Goal: Information Seeking & Learning: Learn about a topic

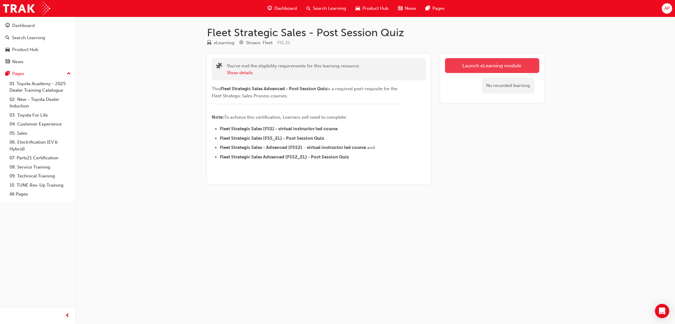
click at [472, 67] on link "Launch eLearning module" at bounding box center [492, 65] width 94 height 15
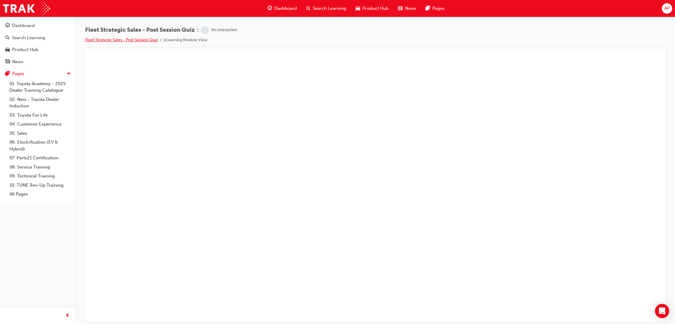
click at [144, 38] on link "Fleet Strategic Sales - Post Session Quiz" at bounding box center [121, 39] width 73 height 5
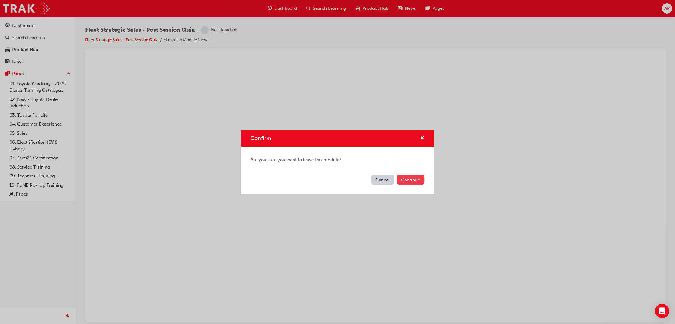
click at [411, 182] on button "Continue" at bounding box center [411, 180] width 28 height 10
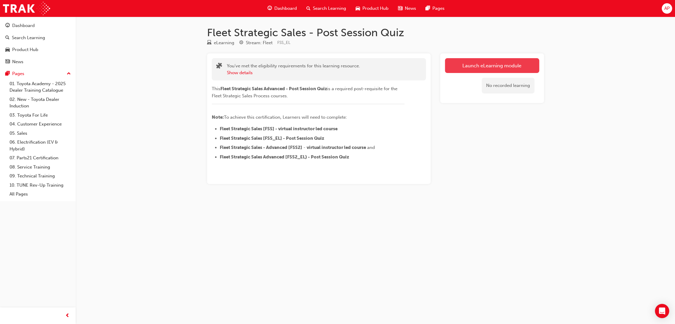
click at [501, 66] on link "Launch eLearning module" at bounding box center [492, 65] width 94 height 15
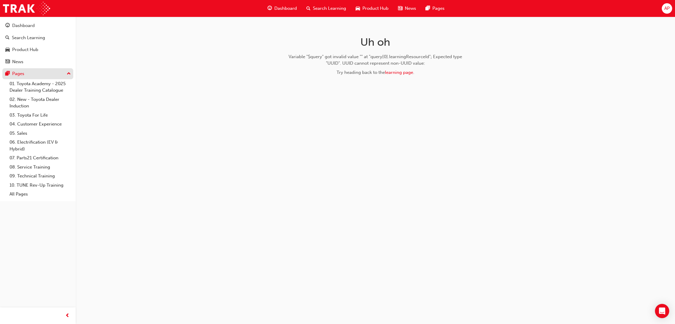
click at [18, 74] on div "Pages" at bounding box center [18, 73] width 12 height 7
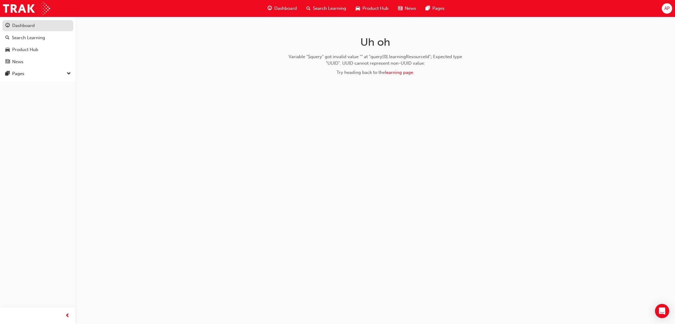
click at [17, 30] on link "Dashboard" at bounding box center [37, 25] width 71 height 11
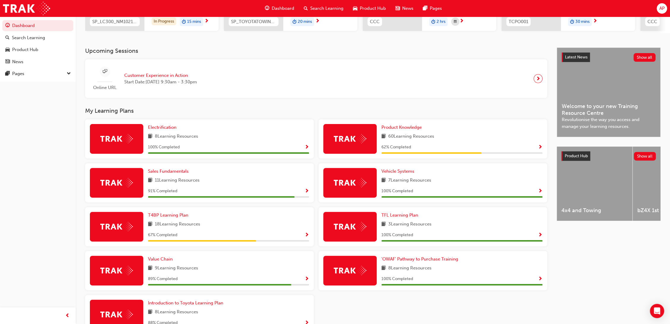
scroll to position [132, 0]
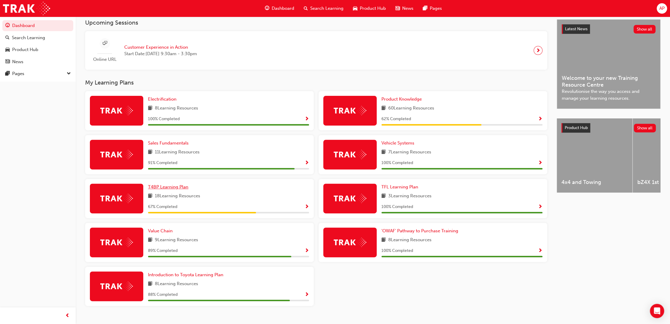
click at [173, 190] on span "T4BP Learning Plan" at bounding box center [168, 186] width 40 height 5
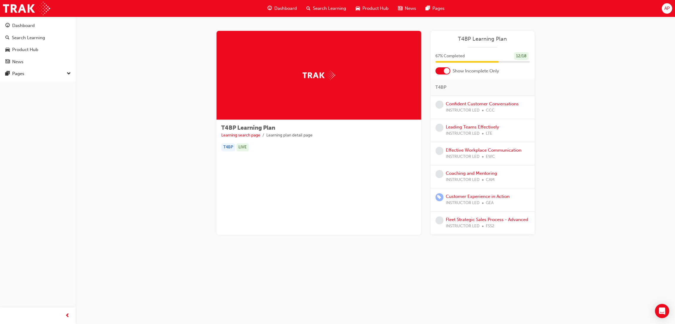
click at [283, 7] on span "Dashboard" at bounding box center [286, 8] width 23 height 7
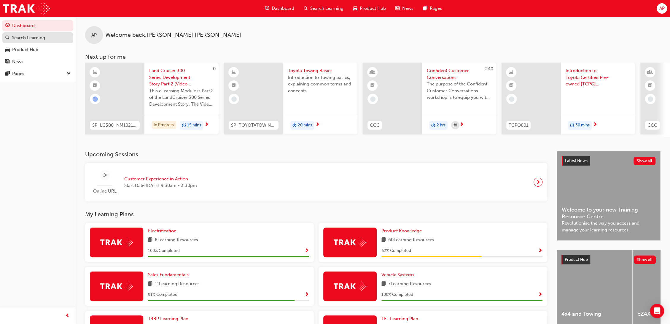
click at [32, 39] on div "Search Learning" at bounding box center [28, 37] width 33 height 7
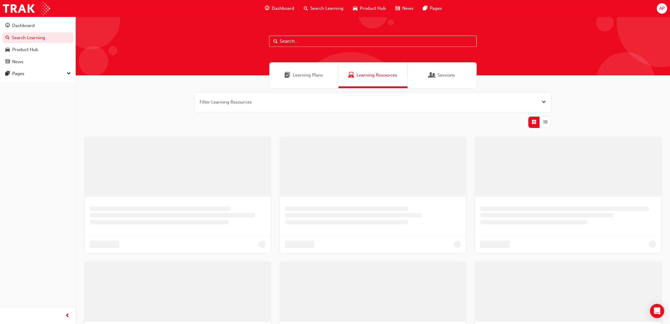
click at [326, 40] on input "text" at bounding box center [373, 41] width 208 height 11
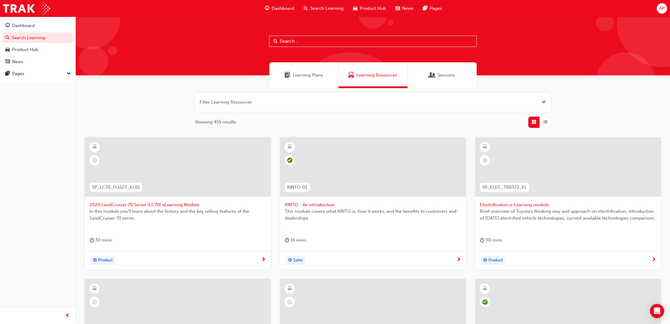
paste input "Fleet Strategic Sales Process - eLearning Module"
type input "Fleet Strategic Sales Process - eLearning Module"
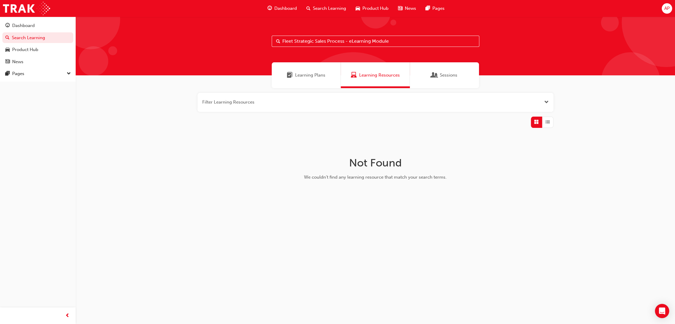
click at [313, 76] on span "Learning Plans" at bounding box center [310, 75] width 30 height 7
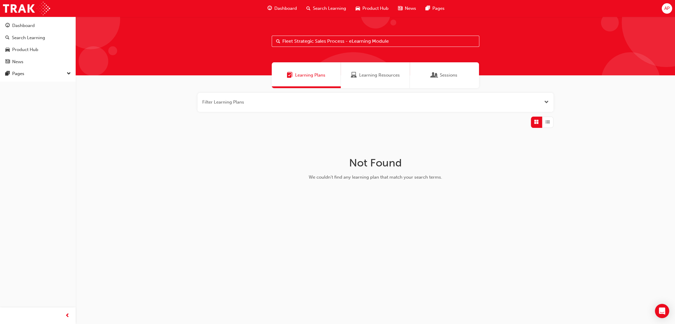
click at [364, 80] on div "Learning Resources" at bounding box center [375, 75] width 69 height 26
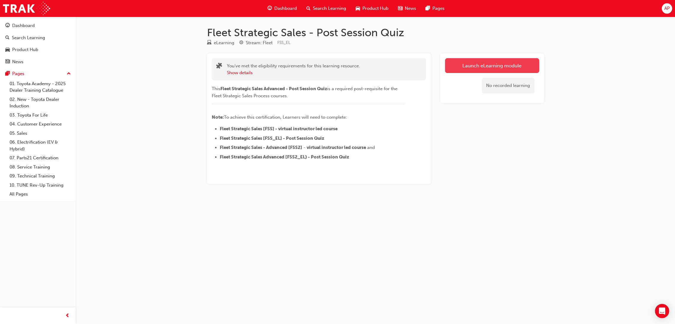
click at [480, 64] on link "Launch eLearning module" at bounding box center [492, 65] width 94 height 15
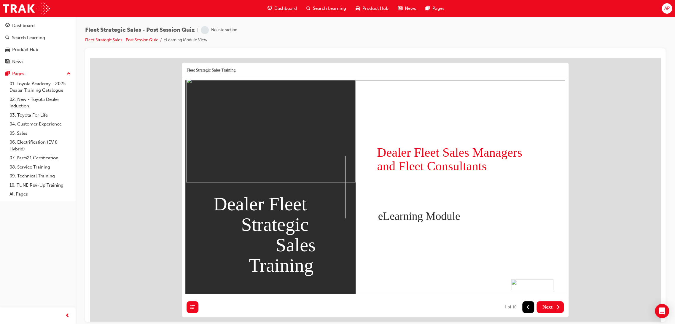
click at [548, 308] on span "Next" at bounding box center [548, 307] width 10 height 6
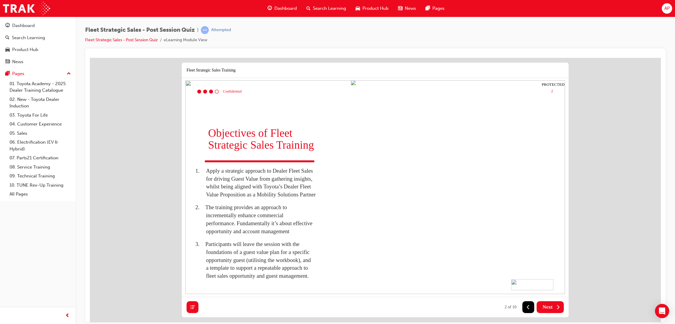
click at [551, 309] on span "Next" at bounding box center [548, 307] width 10 height 6
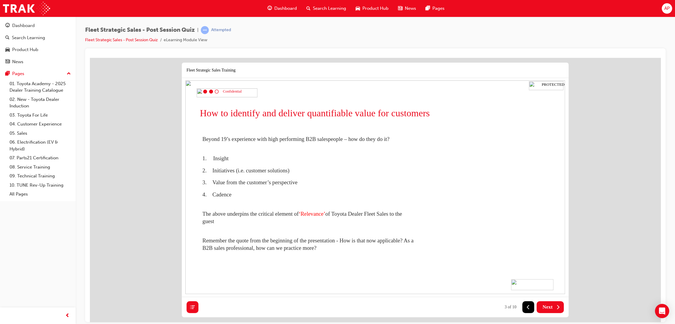
click at [550, 309] on span "Next" at bounding box center [548, 307] width 10 height 6
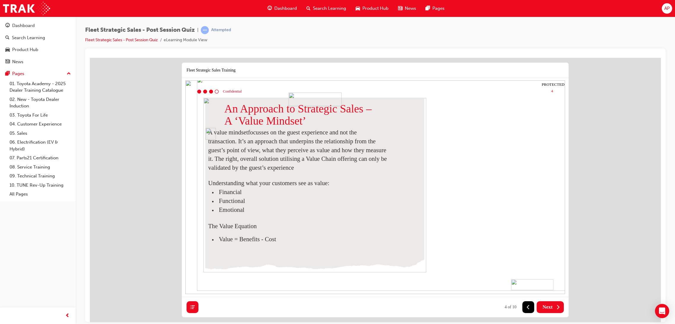
click at [550, 309] on span "Next" at bounding box center [548, 307] width 10 height 6
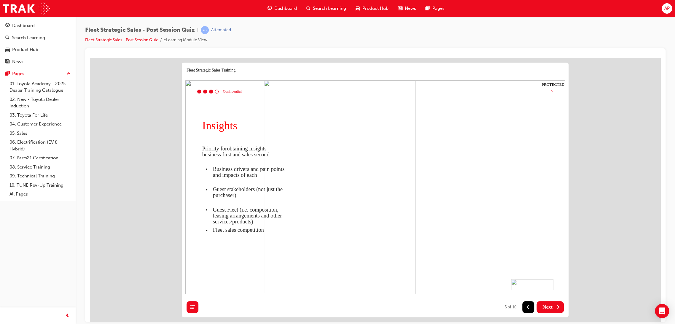
click at [550, 309] on span "Next" at bounding box center [548, 307] width 10 height 6
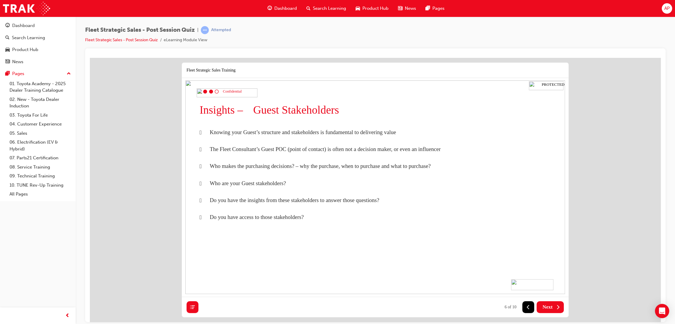
click at [550, 309] on span "Next" at bounding box center [548, 307] width 10 height 6
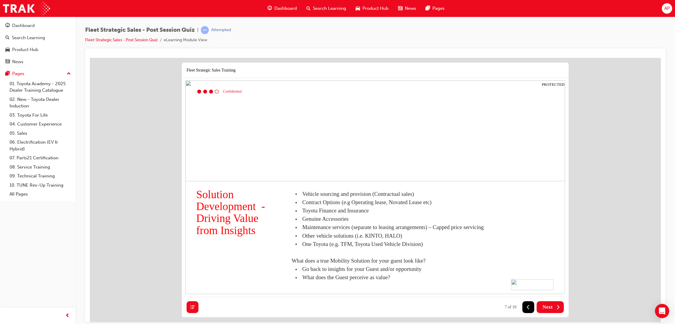
click at [550, 309] on span "Next" at bounding box center [548, 307] width 10 height 6
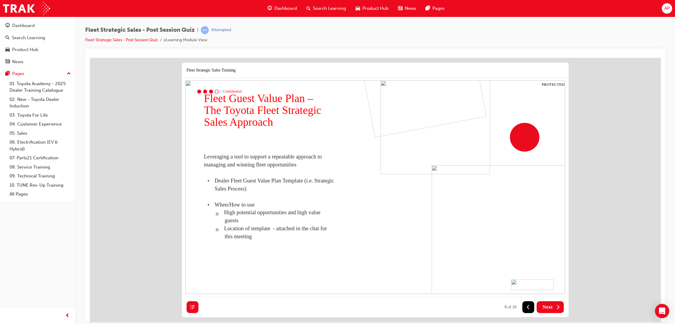
click at [550, 309] on span "Next" at bounding box center [548, 307] width 10 height 6
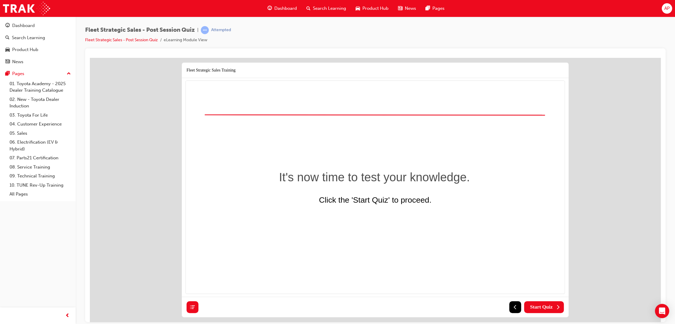
click at [550, 309] on span "Start Quiz" at bounding box center [541, 307] width 23 height 6
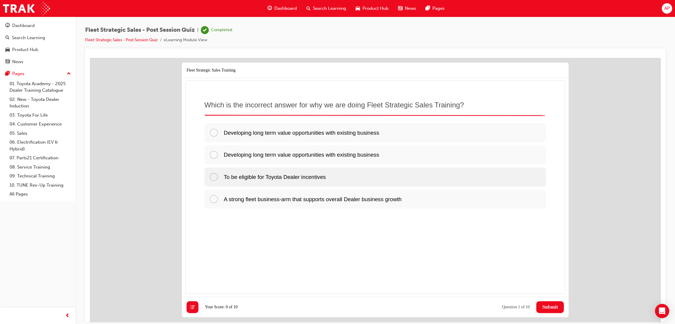
click at [224, 176] on span "To be eligible for Toyota Dealer incentives" at bounding box center [275, 176] width 102 height 6
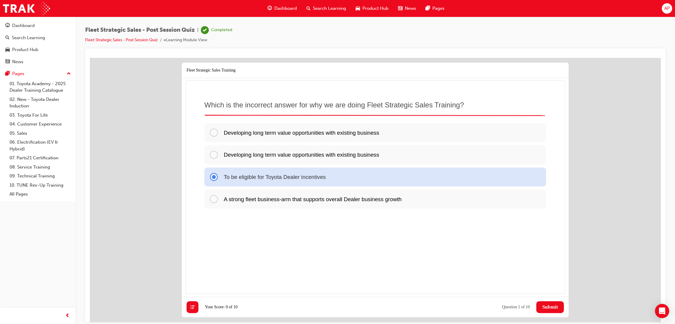
click at [548, 309] on span "Submit" at bounding box center [550, 307] width 16 height 6
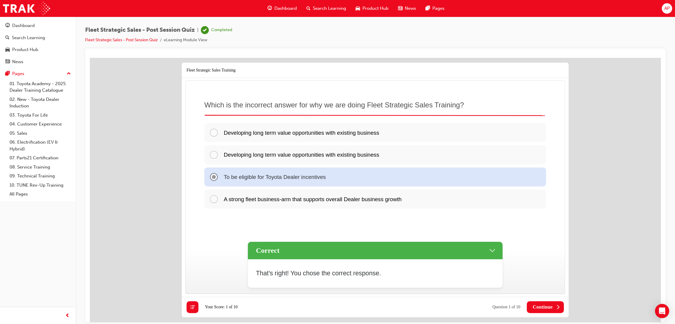
click at [545, 307] on span "Continue" at bounding box center [543, 307] width 20 height 6
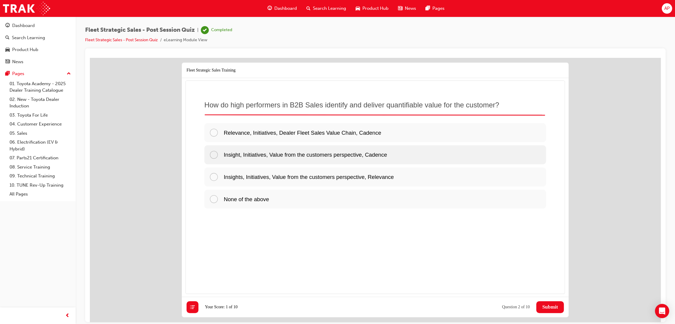
click at [229, 158] on p "Insight, Initiatives, Value from the customers perspective, Cadence" at bounding box center [306, 154] width 164 height 8
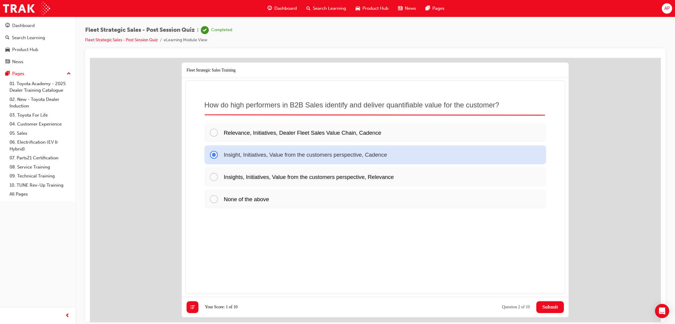
click at [551, 307] on span "Submit" at bounding box center [550, 307] width 16 height 6
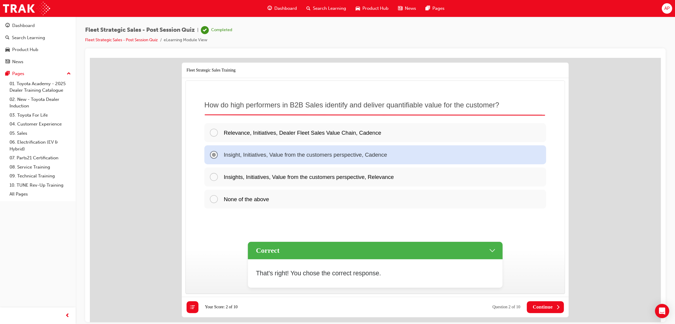
click at [548, 307] on span "Continue" at bounding box center [543, 307] width 20 height 6
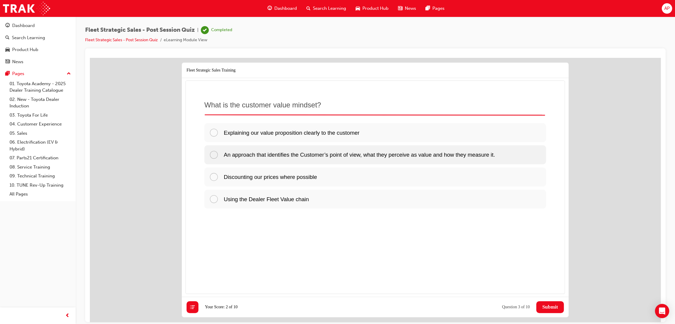
click at [328, 155] on span "An approach that identifies the Customer’s point of view, what they perceive as…" at bounding box center [359, 154] width 271 height 6
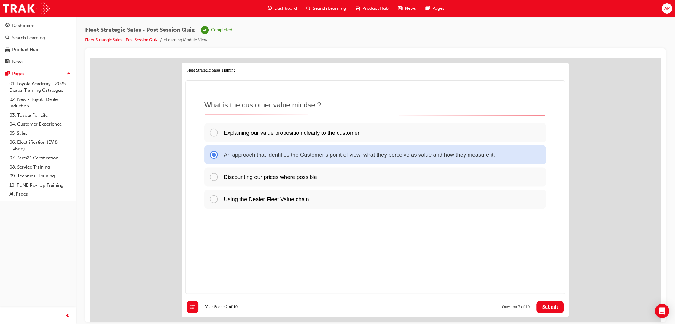
click at [555, 307] on span "Submit" at bounding box center [550, 307] width 16 height 6
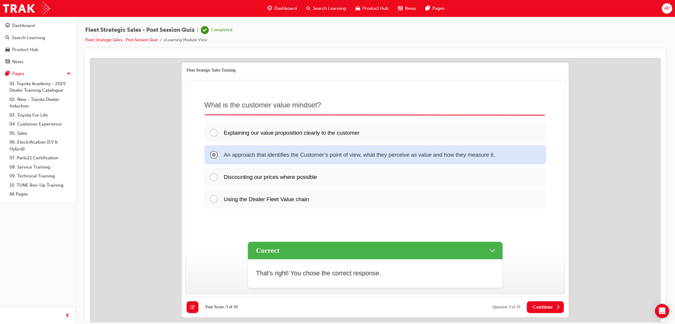
click at [544, 302] on button "Continue" at bounding box center [545, 307] width 37 height 12
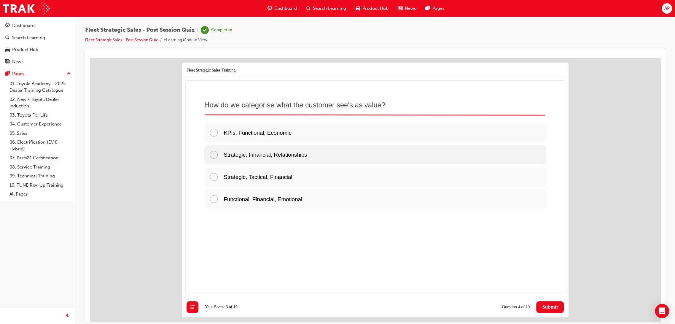
click at [284, 156] on span "Strategic, Financial, Relationships" at bounding box center [265, 154] width 83 height 6
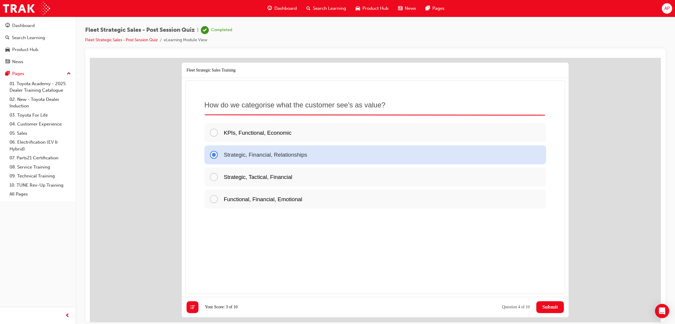
click at [545, 307] on span "Submit" at bounding box center [550, 307] width 16 height 6
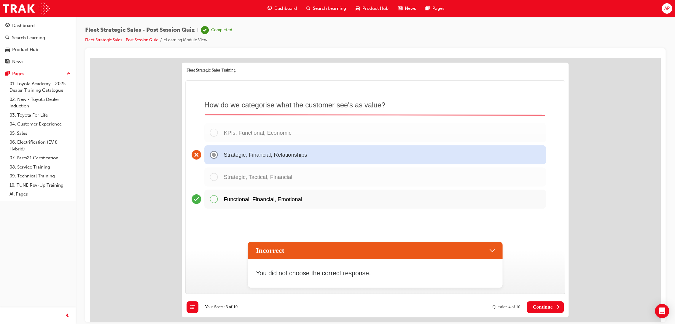
click at [533, 305] on span "Continue" at bounding box center [543, 307] width 20 height 6
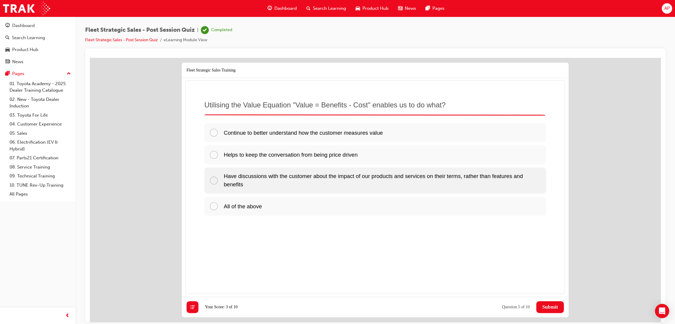
click at [397, 185] on p "Have discussions with the customer about the impact of our products and service…" at bounding box center [383, 180] width 318 height 17
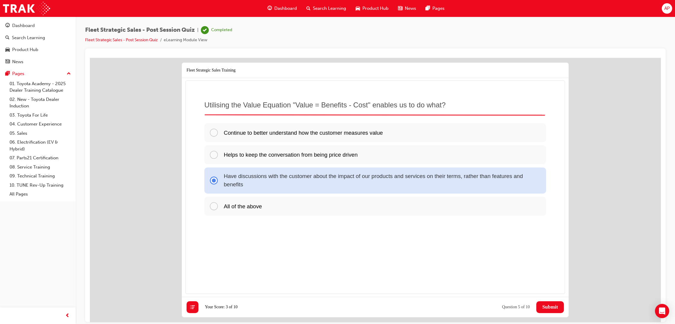
click at [551, 307] on span "Submit" at bounding box center [550, 307] width 16 height 6
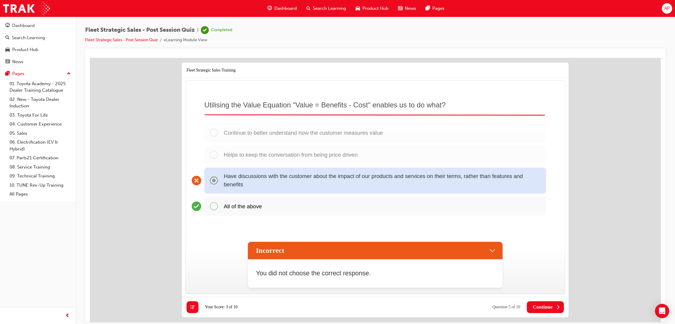
click at [550, 306] on span "Continue" at bounding box center [543, 307] width 20 height 6
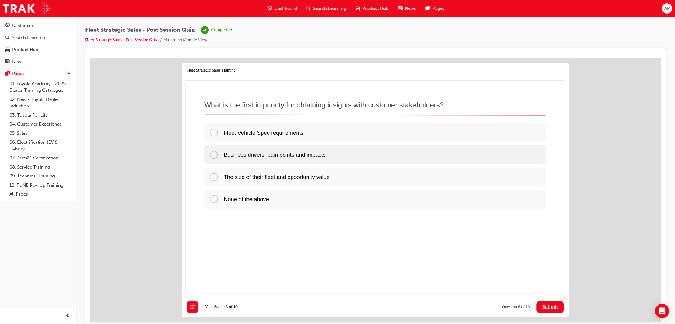
click at [320, 151] on span "Business drivers, pain points and impacts" at bounding box center [275, 154] width 102 height 6
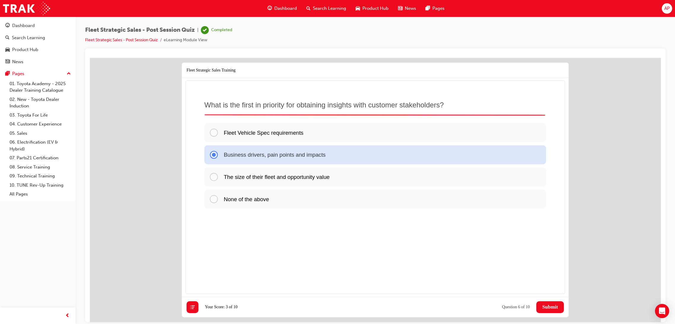
click at [554, 309] on span "Submit" at bounding box center [550, 307] width 16 height 6
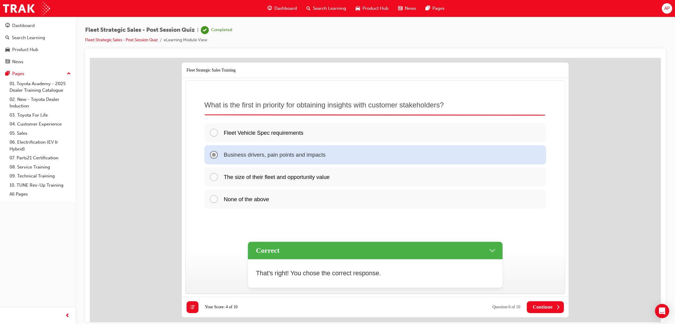
click at [555, 309] on button "Continue" at bounding box center [545, 307] width 37 height 12
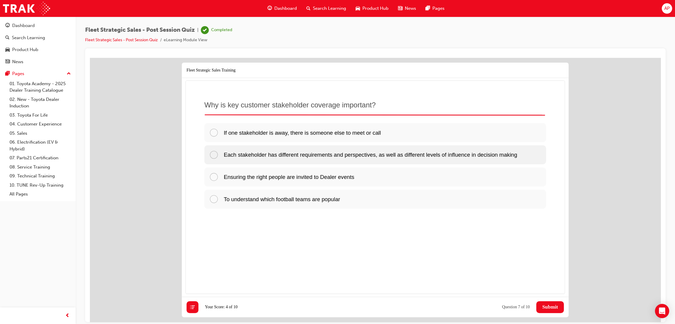
click at [457, 159] on div "Each stakeholder has different requirements and perspectives, as well as differ…" at bounding box center [375, 154] width 342 height 19
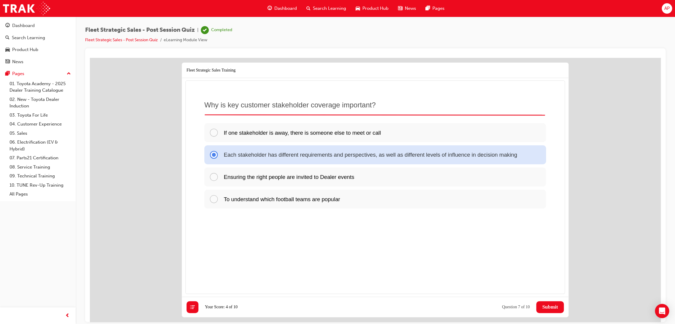
click at [542, 307] on span "Submit" at bounding box center [550, 307] width 16 height 6
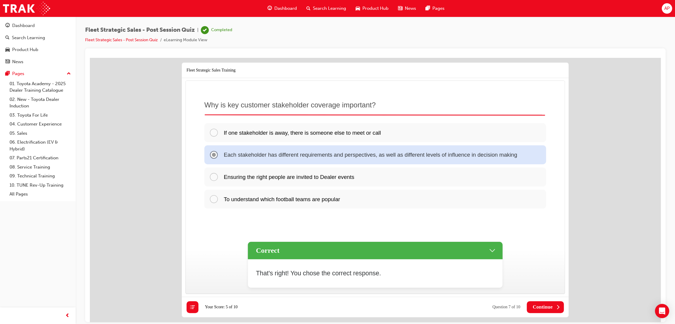
click at [544, 307] on span "Continue" at bounding box center [543, 307] width 20 height 6
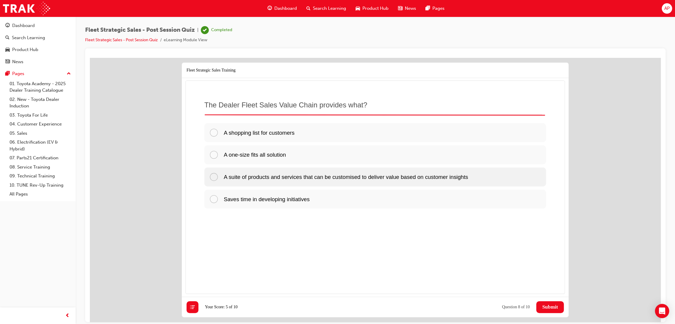
click at [361, 177] on span "A suite of products and services that can be customised to deliver value based …" at bounding box center [346, 176] width 245 height 6
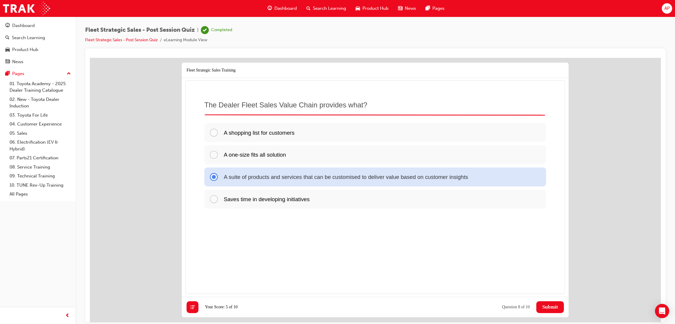
click at [540, 304] on button "Submit" at bounding box center [551, 307] width 28 height 12
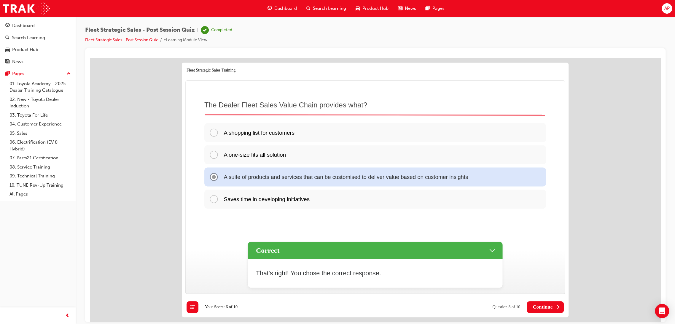
click at [542, 304] on span "Continue" at bounding box center [543, 307] width 20 height 6
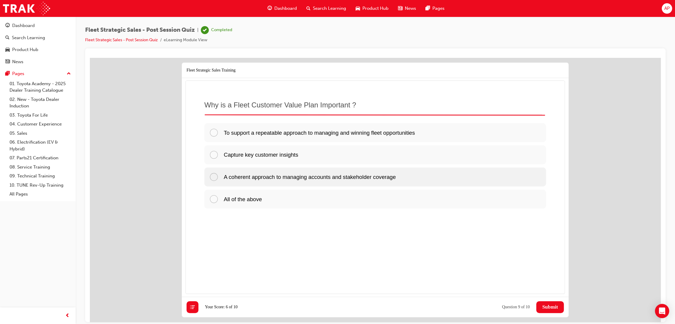
click at [368, 176] on span "A coherent approach to managing accounts and stakeholder coverage" at bounding box center [310, 176] width 172 height 6
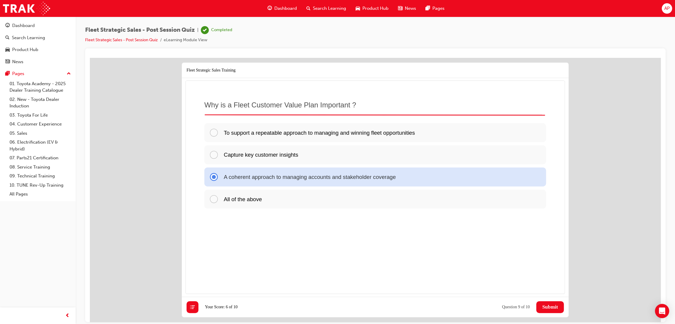
click at [544, 309] on span "Submit" at bounding box center [550, 307] width 16 height 6
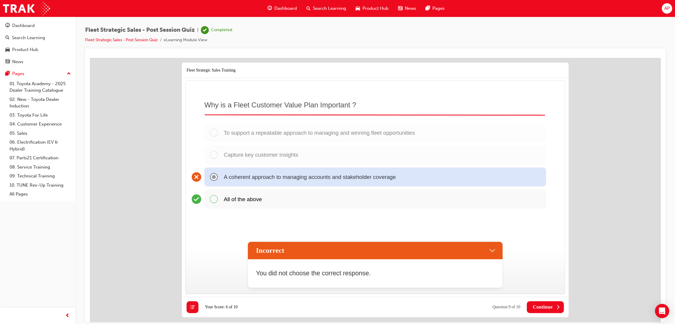
click at [535, 305] on span "Continue" at bounding box center [543, 307] width 20 height 6
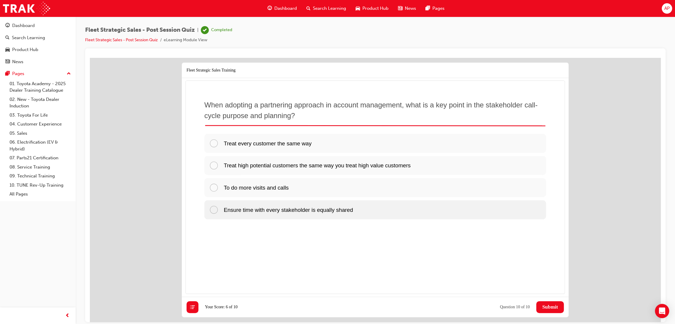
click at [301, 212] on span "Ensure time with every stakeholder is equally shared" at bounding box center [288, 209] width 129 height 6
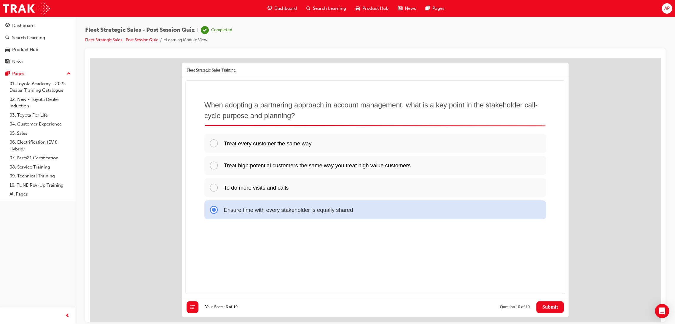
click at [550, 305] on span "Submit" at bounding box center [550, 307] width 16 height 6
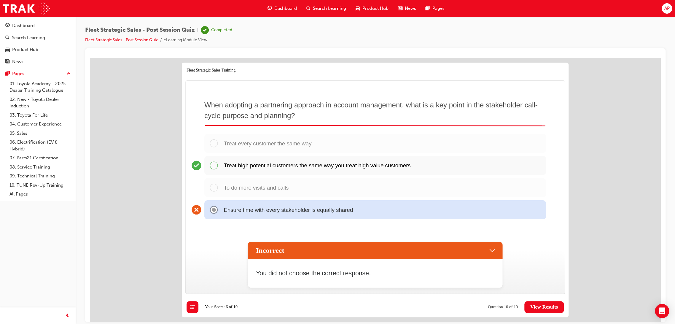
click at [315, 169] on div "Treat high potential customers the same way you treat high value customers" at bounding box center [375, 165] width 342 height 19
click at [537, 307] on span "View Results" at bounding box center [545, 307] width 28 height 6
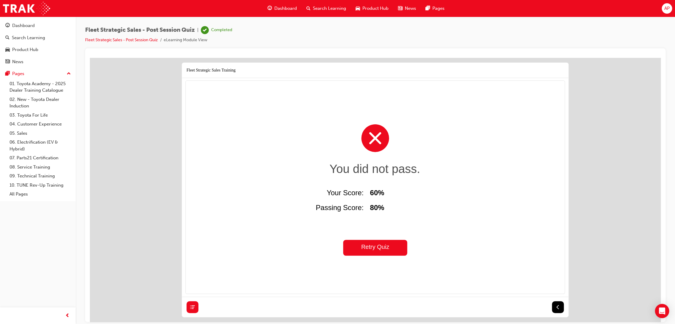
click at [391, 260] on div "You did not pass. ​ ​ Passing Score: 80% Your Score: 60% Retry Quiz" at bounding box center [375, 187] width 380 height 214
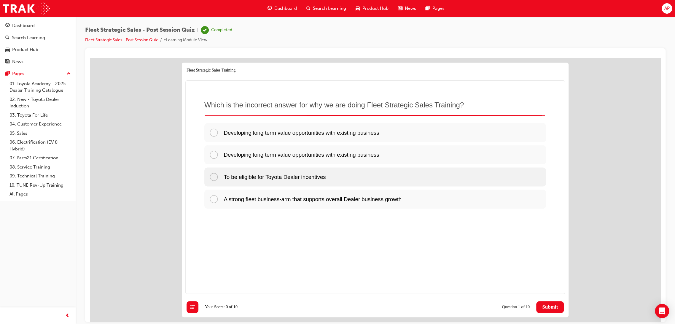
drag, startPoint x: 294, startPoint y: 175, endPoint x: 297, endPoint y: 177, distance: 3.6
click at [294, 176] on span "To be eligible for Toyota Dealer incentives" at bounding box center [275, 176] width 102 height 6
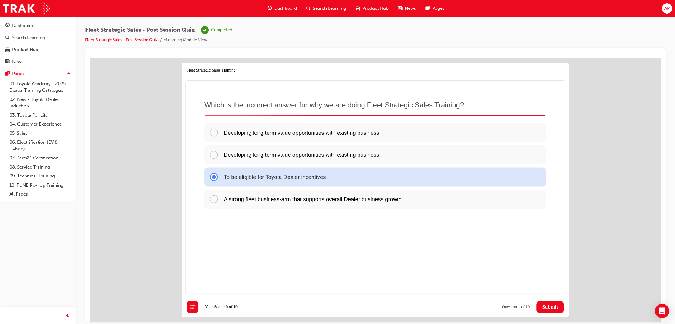
click at [551, 304] on span "Submit" at bounding box center [550, 307] width 16 height 6
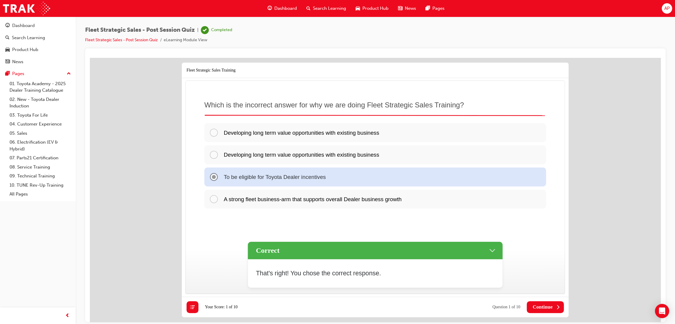
click at [547, 305] on span "Continue" at bounding box center [543, 307] width 20 height 6
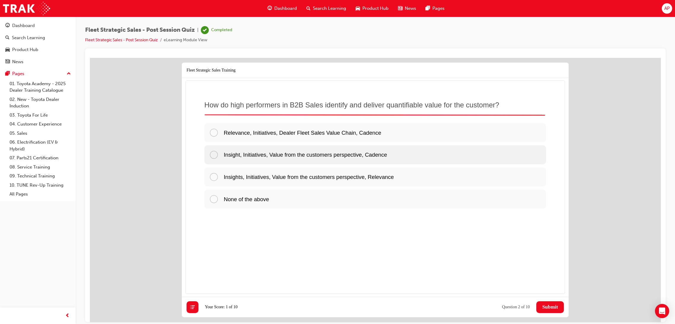
click at [332, 159] on div "Insight, Initiatives, Value from the customers perspective, Cadence" at bounding box center [375, 154] width 342 height 19
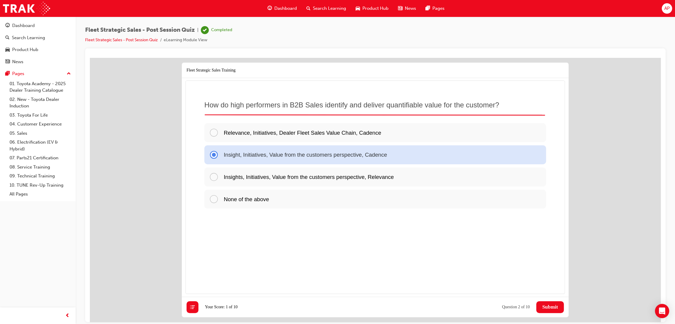
click at [550, 308] on span "Submit" at bounding box center [550, 307] width 16 height 6
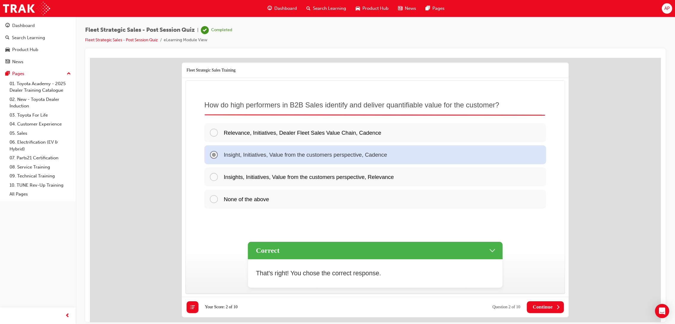
click at [550, 307] on span "Continue" at bounding box center [543, 307] width 20 height 6
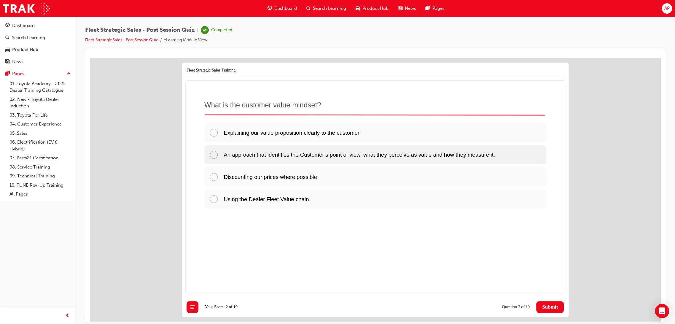
click at [358, 156] on span "An approach that identifies the Customer’s point of view, what they perceive as…" at bounding box center [359, 154] width 271 height 6
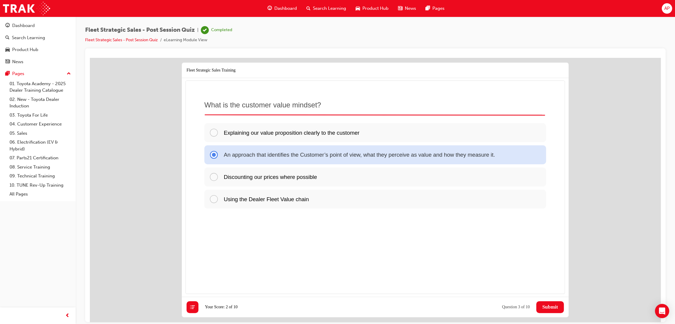
click at [543, 303] on button "Submit" at bounding box center [551, 307] width 28 height 12
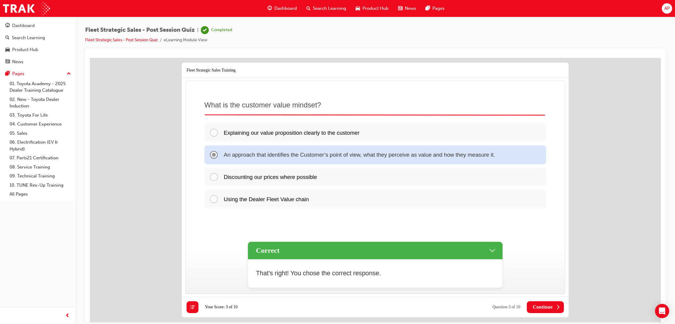
click at [543, 303] on button "Continue" at bounding box center [545, 307] width 37 height 12
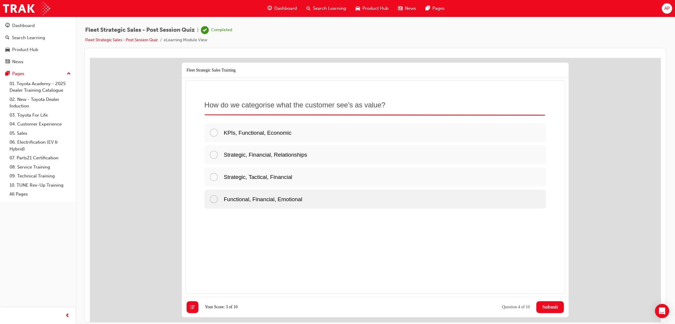
click at [300, 206] on div "Functional, Financial, Emotional" at bounding box center [375, 198] width 342 height 19
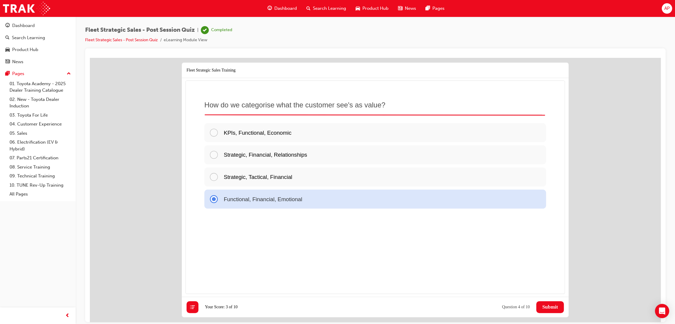
click at [549, 307] on span "Submit" at bounding box center [550, 307] width 16 height 6
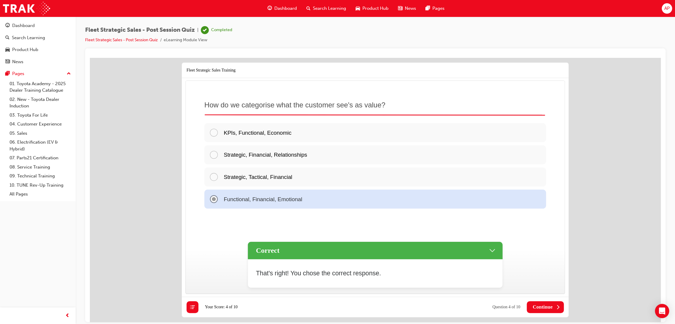
click at [552, 304] on span "Continue" at bounding box center [543, 307] width 20 height 6
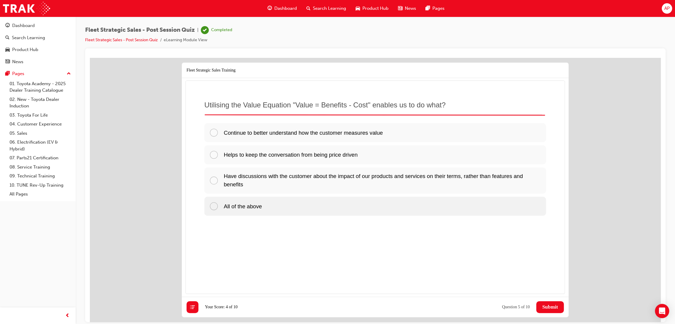
click at [301, 207] on div "All of the above" at bounding box center [375, 205] width 342 height 19
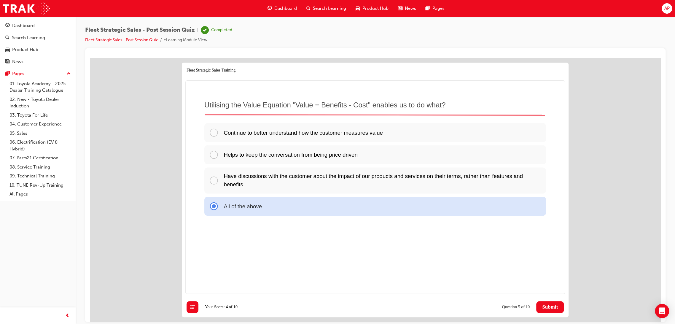
click at [556, 307] on span "Submit" at bounding box center [550, 307] width 16 height 6
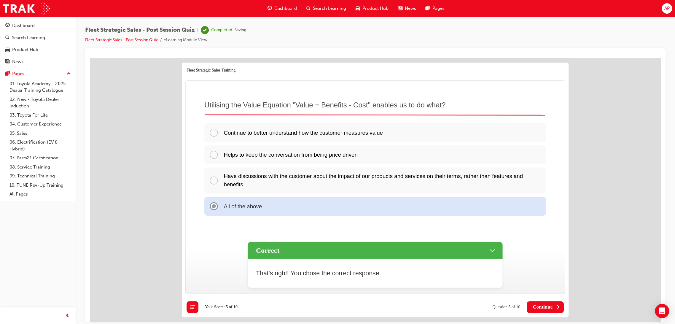
click at [553, 308] on button "Continue" at bounding box center [545, 307] width 37 height 12
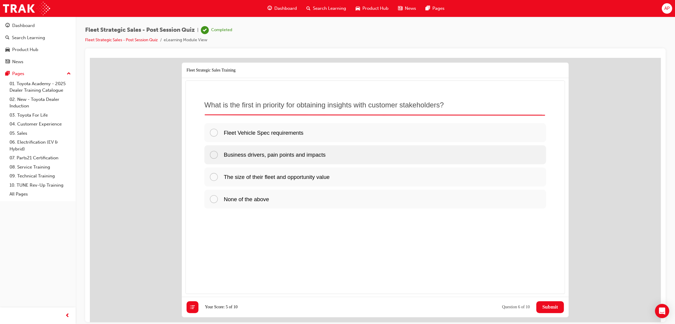
click at [354, 158] on div "Business drivers, pain points and impacts" at bounding box center [375, 154] width 342 height 19
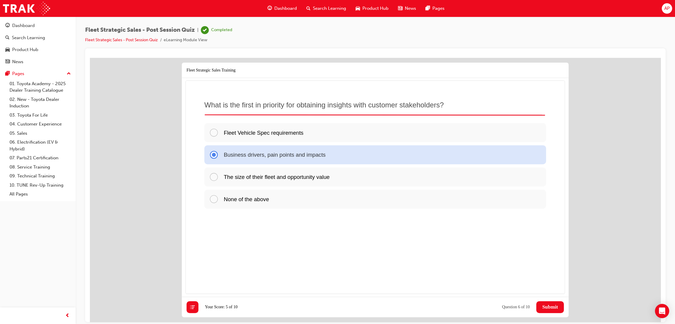
click at [544, 307] on span "Submit" at bounding box center [550, 307] width 16 height 6
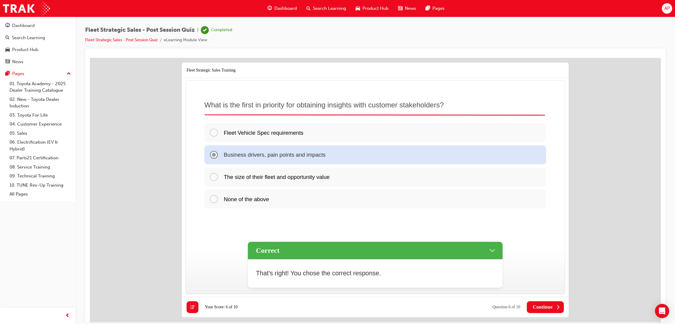
click at [545, 307] on span "Continue" at bounding box center [543, 307] width 20 height 6
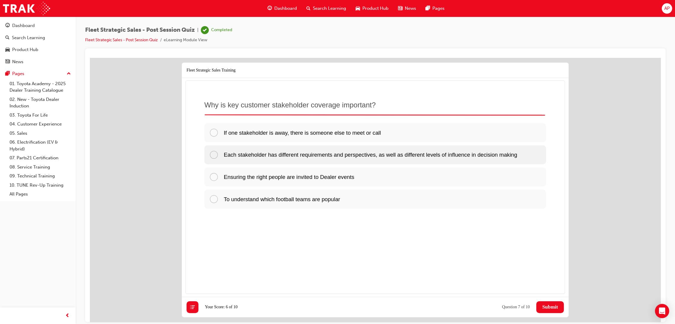
click at [315, 158] on p "Each stakeholder has different requirements and perspectives, as well as differ…" at bounding box center [371, 154] width 294 height 8
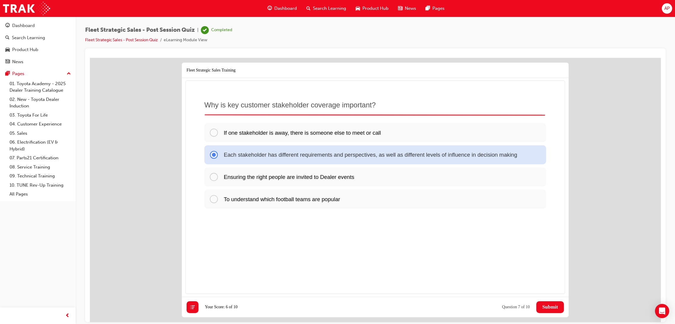
click at [558, 309] on span "Submit" at bounding box center [550, 307] width 16 height 6
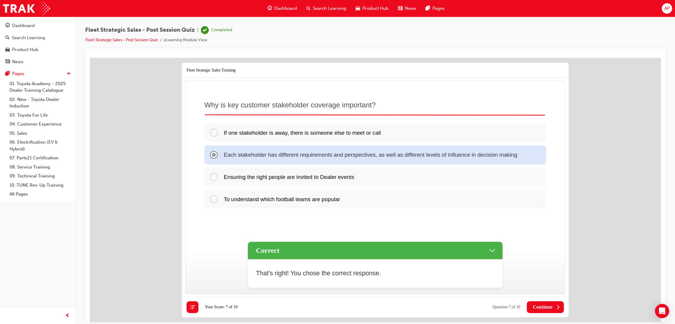
click at [556, 309] on icon at bounding box center [558, 307] width 6 height 6
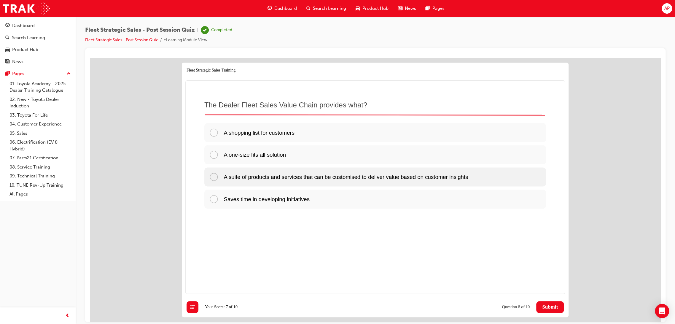
click at [421, 174] on span "A suite of products and services that can be customised to deliver value based …" at bounding box center [346, 176] width 245 height 6
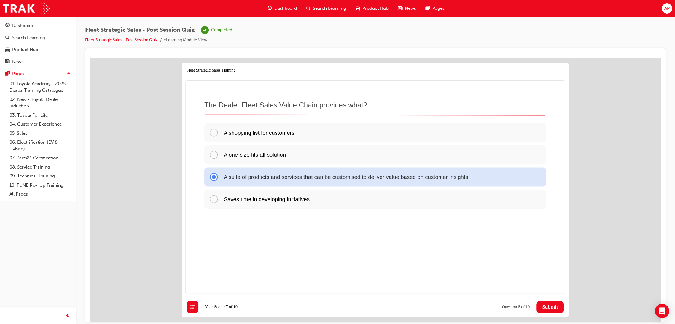
click at [542, 309] on span "Submit" at bounding box center [550, 307] width 16 height 6
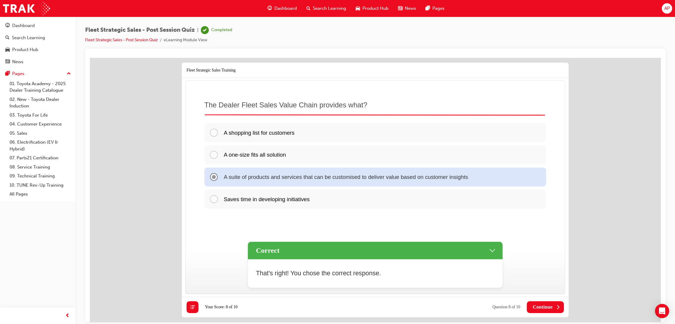
click at [537, 306] on span "Continue" at bounding box center [543, 307] width 20 height 6
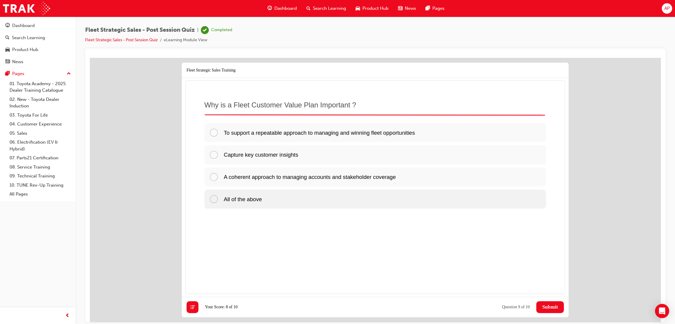
click at [282, 202] on div "All of the above" at bounding box center [375, 198] width 342 height 19
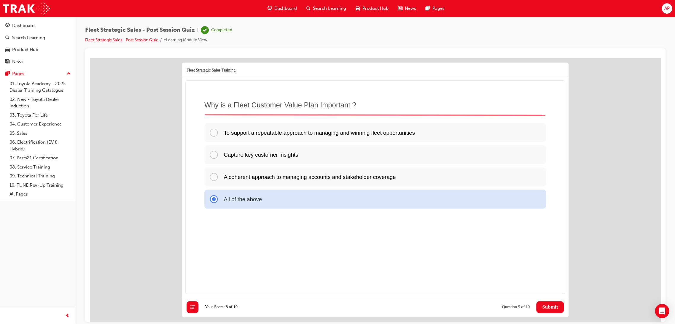
click at [551, 308] on span "Submit" at bounding box center [550, 307] width 16 height 6
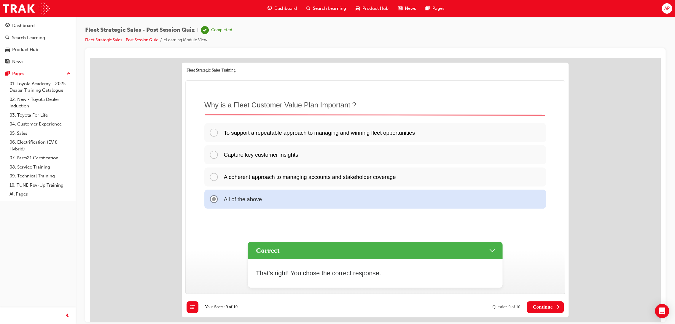
click at [548, 308] on span "Continue" at bounding box center [543, 307] width 20 height 6
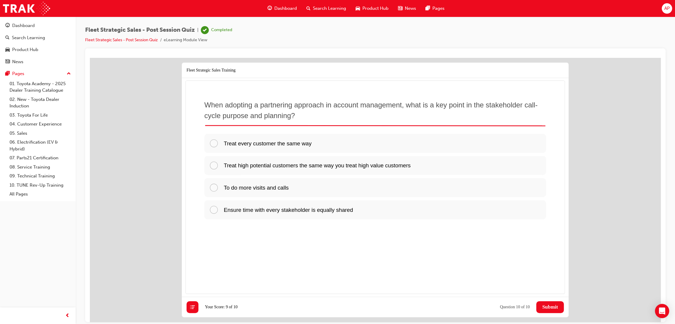
click at [306, 218] on div "Ensure time with every stakeholder is equally shared" at bounding box center [375, 209] width 342 height 19
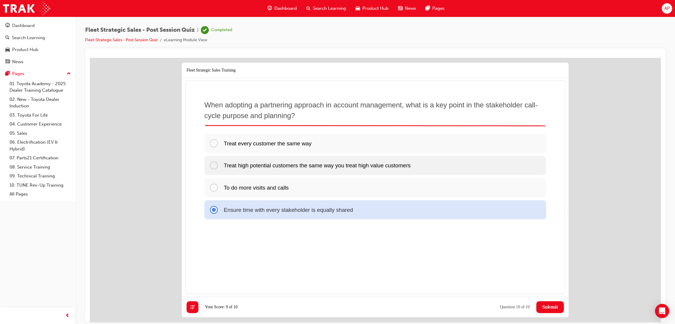
click at [352, 168] on span "Treat high potential customers the same way you treat high value customers" at bounding box center [317, 165] width 187 height 6
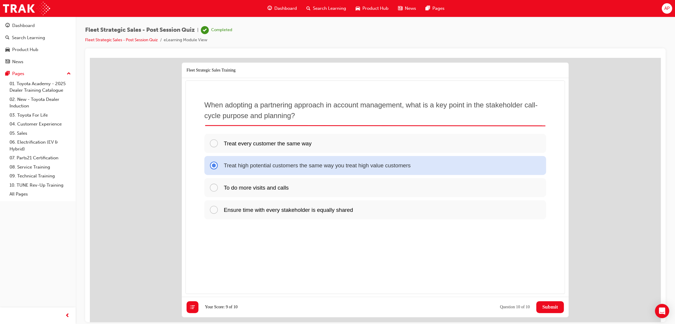
click at [542, 307] on span "Submit" at bounding box center [550, 307] width 16 height 6
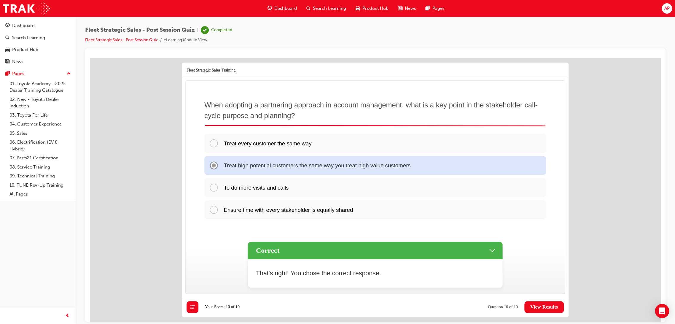
click at [553, 307] on span "View Results" at bounding box center [545, 307] width 28 height 6
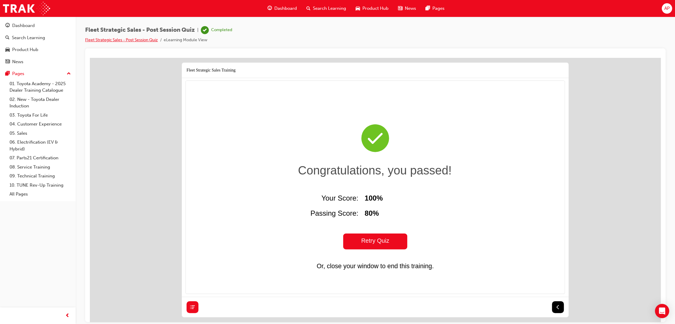
click at [129, 40] on link "Fleet Strategic Sales - Post Session Quiz" at bounding box center [121, 39] width 73 height 5
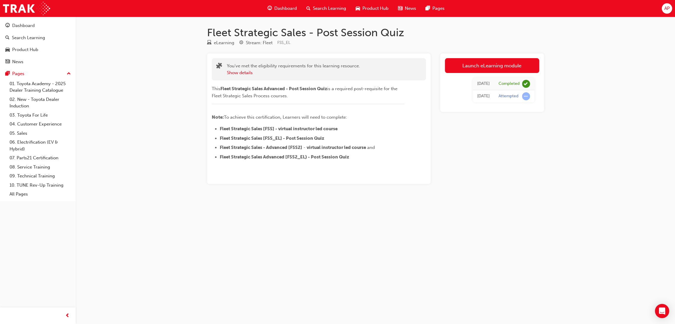
click at [26, 19] on button "Dashboard Search Learning Product Hub News Pages" at bounding box center [37, 43] width 71 height 49
click at [26, 25] on div "Dashboard" at bounding box center [23, 25] width 23 height 7
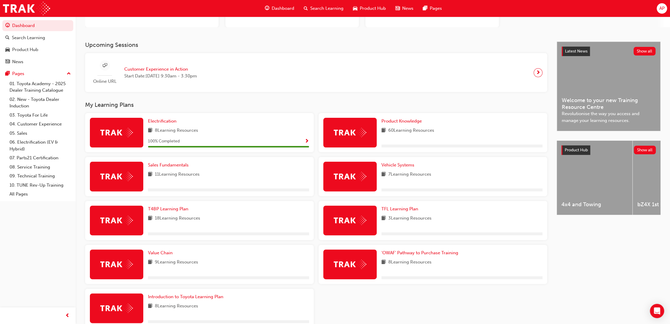
scroll to position [121, 0]
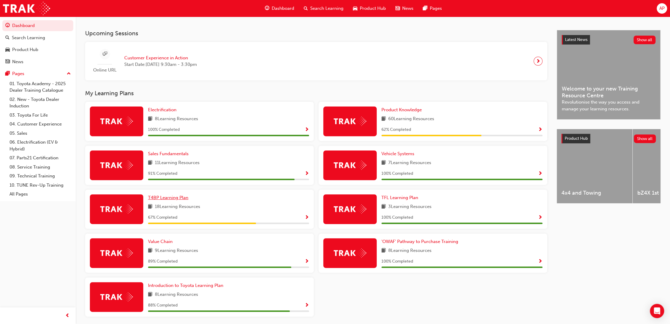
click at [172, 199] on span "T4BP Learning Plan" at bounding box center [168, 197] width 40 height 5
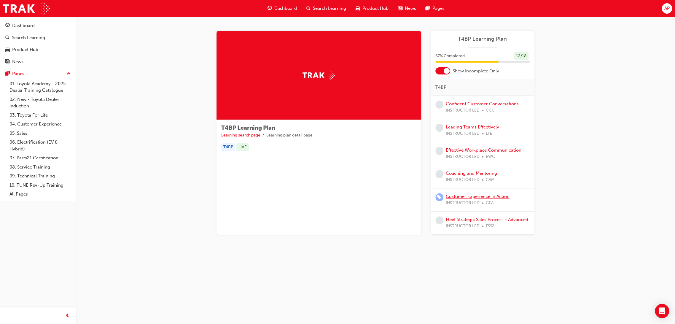
click at [467, 198] on link "Customer Experience in Action" at bounding box center [478, 196] width 64 height 5
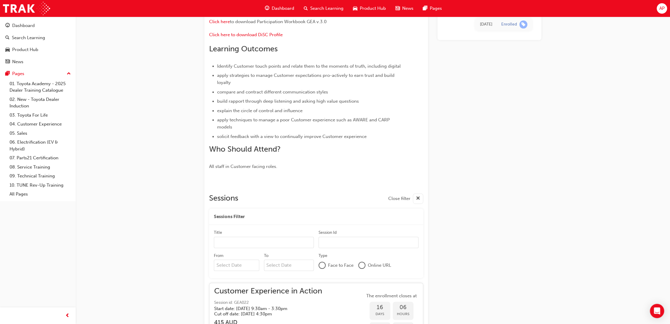
scroll to position [189, 0]
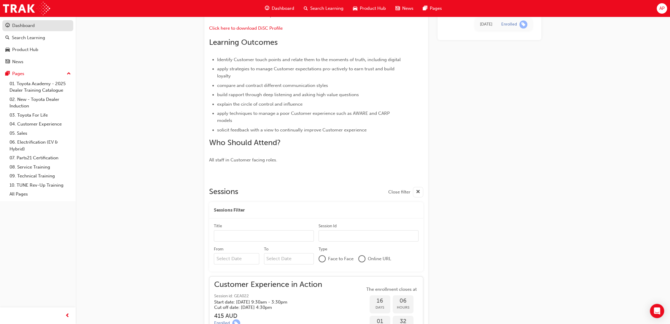
click at [21, 26] on div "Dashboard" at bounding box center [23, 25] width 23 height 7
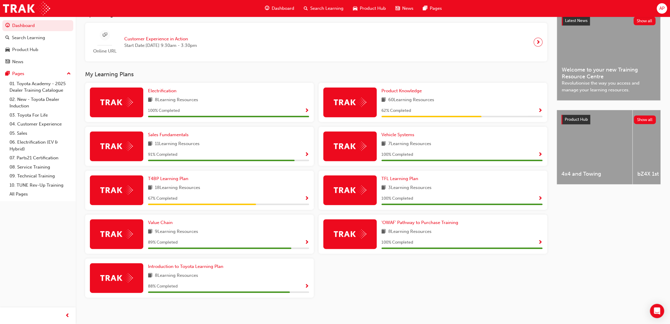
scroll to position [145, 0]
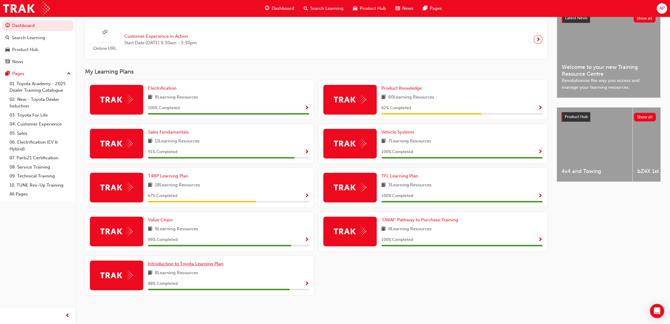
click at [193, 263] on span "Introduction to Toyota Learning Plan" at bounding box center [185, 263] width 75 height 5
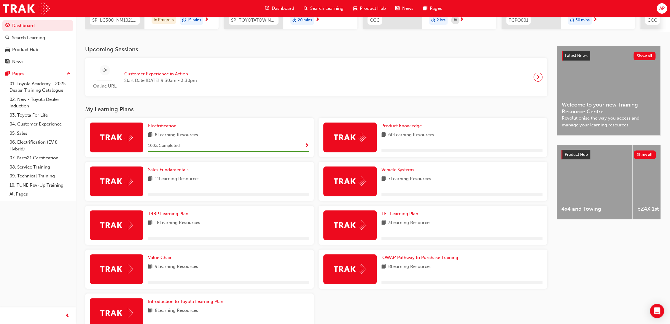
scroll to position [132, 0]
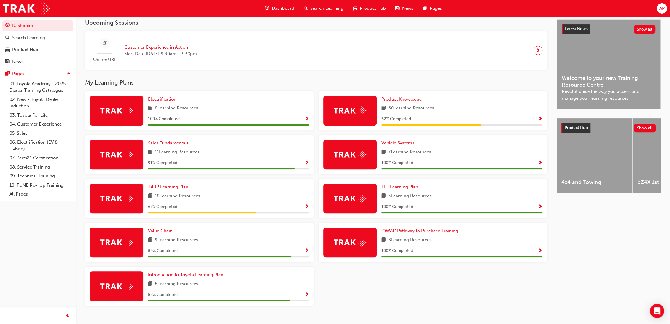
click at [184, 145] on span "Sales Fundamentals" at bounding box center [168, 142] width 41 height 5
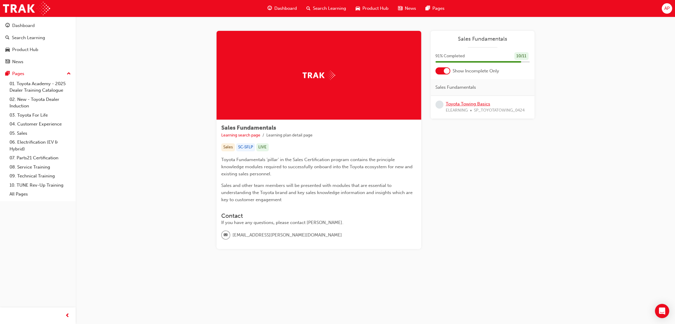
click at [472, 106] on link "Toyota Towing Basics" at bounding box center [468, 103] width 45 height 5
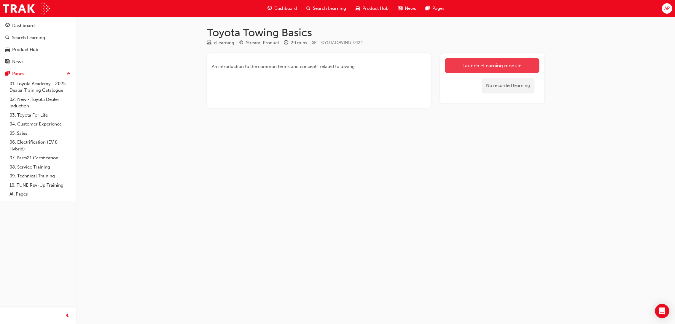
click at [484, 63] on link "Launch eLearning module" at bounding box center [492, 65] width 94 height 15
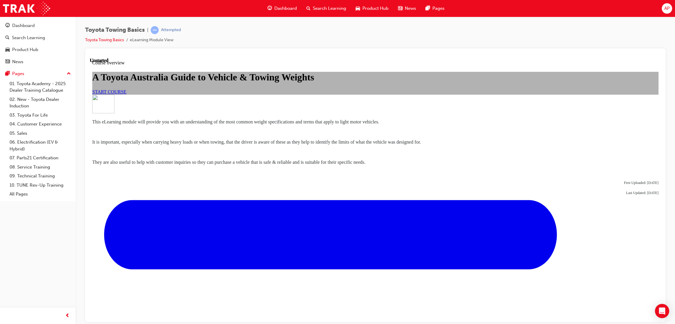
scroll to position [289, 0]
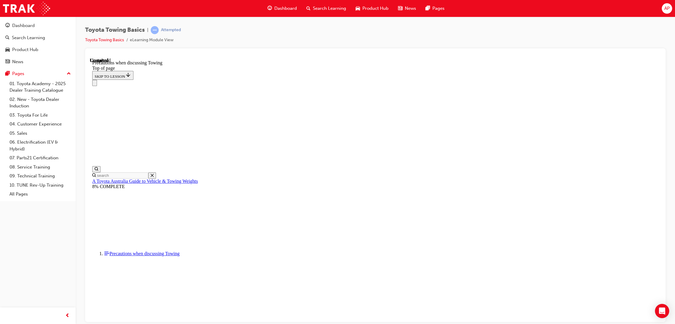
scroll to position [588, 0]
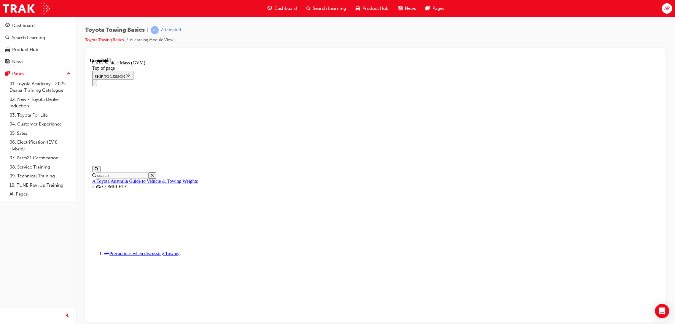
drag, startPoint x: 424, startPoint y: 314, endPoint x: 430, endPoint y: 305, distance: 10.5
drag, startPoint x: 428, startPoint y: 313, endPoint x: 426, endPoint y: 310, distance: 3.7
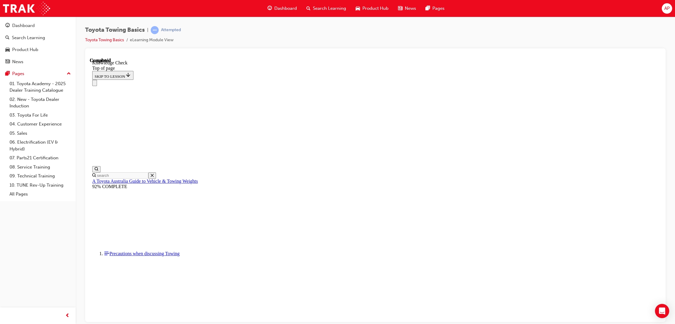
drag, startPoint x: 264, startPoint y: 7683, endPoint x: 264, endPoint y: 7693, distance: 9.8
drag, startPoint x: 172, startPoint y: 7823, endPoint x: 294, endPoint y: 7681, distance: 187.1
drag, startPoint x: 175, startPoint y: 7824, endPoint x: 217, endPoint y: 7719, distance: 112.9
drag, startPoint x: 173, startPoint y: 7823, endPoint x: 371, endPoint y: 7779, distance: 203.5
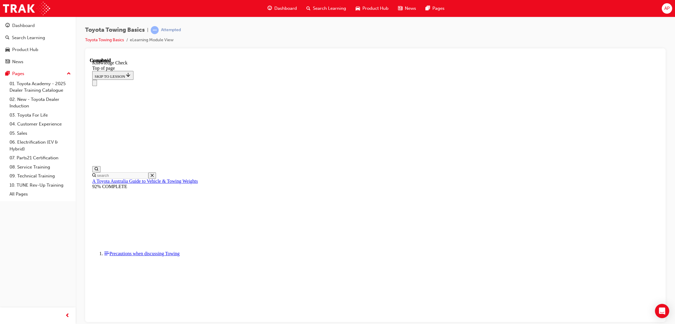
drag, startPoint x: 177, startPoint y: 7826, endPoint x: 323, endPoint y: 7794, distance: 149.8
drag, startPoint x: 177, startPoint y: 7823, endPoint x: 254, endPoint y: 7756, distance: 101.4
drag, startPoint x: 180, startPoint y: 7826, endPoint x: 168, endPoint y: 7797, distance: 31.0
drag, startPoint x: 181, startPoint y: 7823, endPoint x: 223, endPoint y: 7664, distance: 164.1
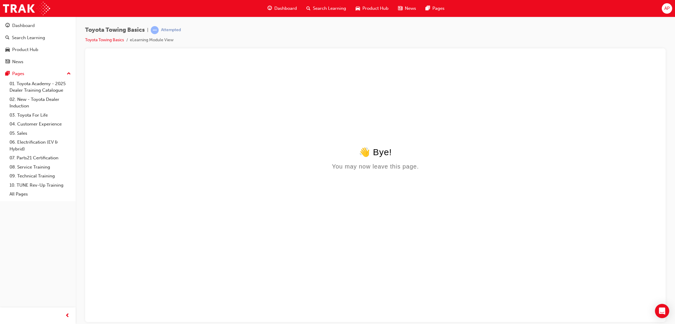
scroll to position [0, 0]
click at [117, 41] on link "Toyota Towing Basics" at bounding box center [104, 39] width 39 height 5
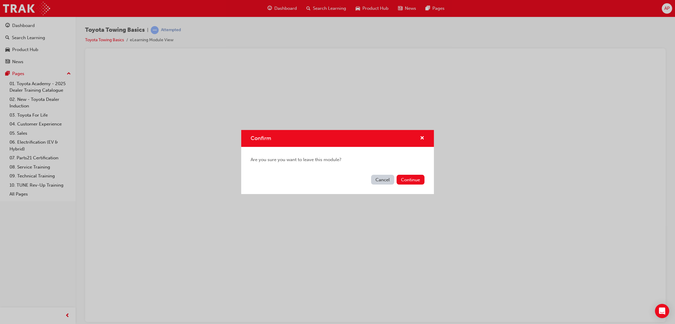
click at [411, 181] on button "Continue" at bounding box center [411, 180] width 28 height 10
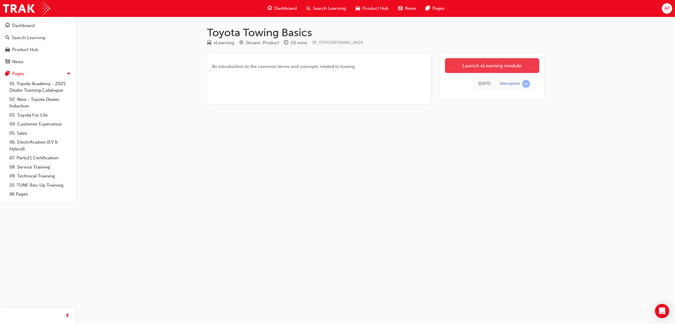
click at [499, 60] on link "Launch eLearning module" at bounding box center [492, 65] width 94 height 15
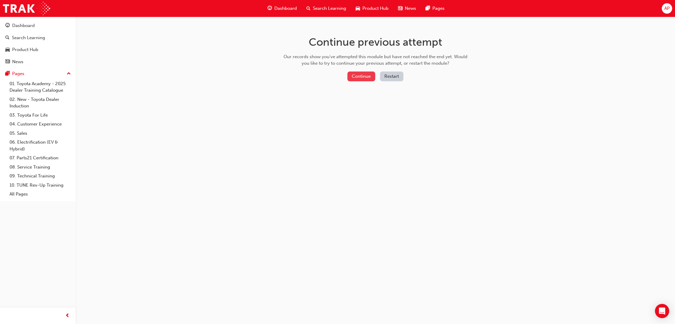
click at [368, 77] on button "Continue" at bounding box center [362, 77] width 28 height 10
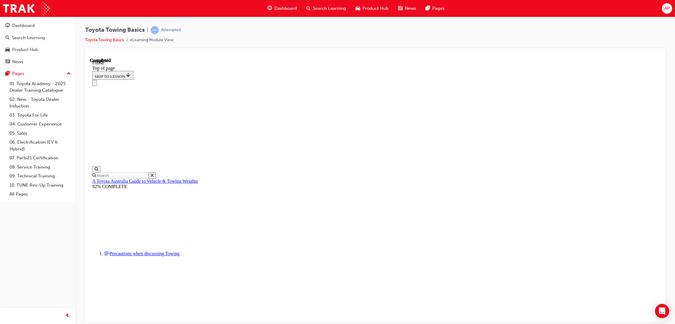
scroll to position [54, 0]
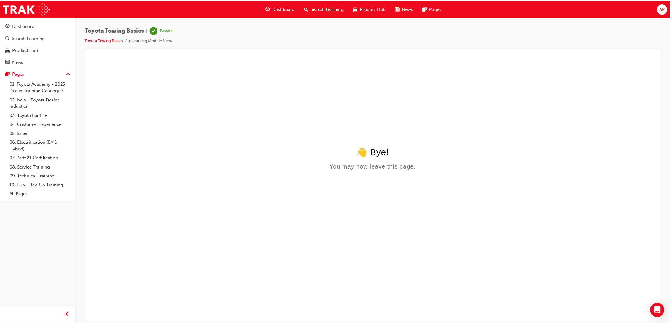
scroll to position [0, 0]
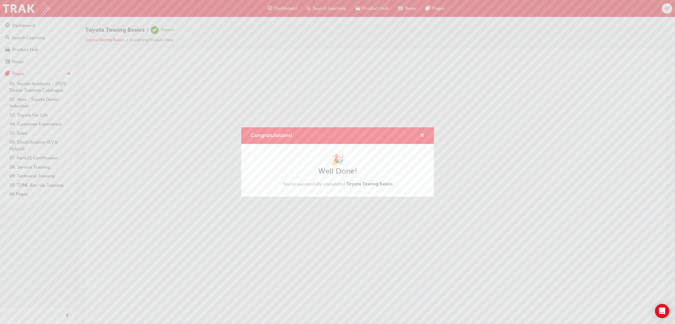
click at [423, 135] on span "cross-icon" at bounding box center [422, 135] width 4 height 5
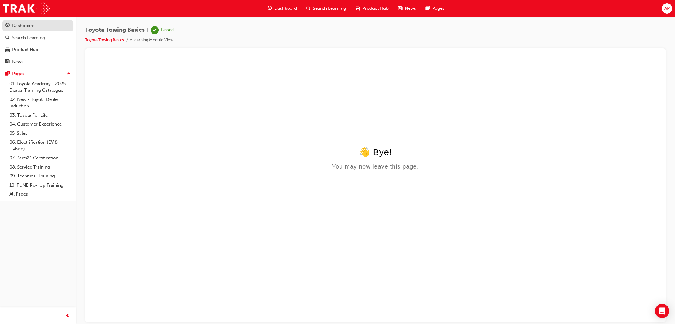
click at [24, 29] on link "Dashboard" at bounding box center [37, 25] width 71 height 11
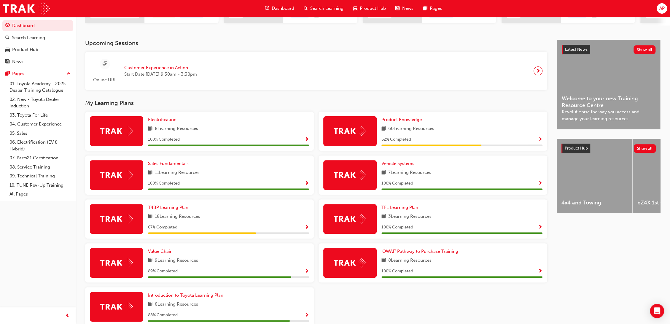
scroll to position [145, 0]
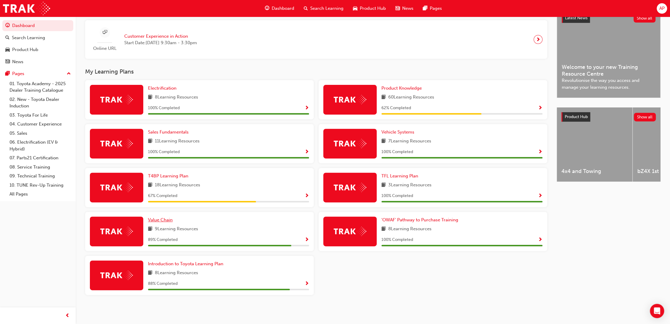
click at [164, 220] on span "Value Chain" at bounding box center [160, 219] width 25 height 5
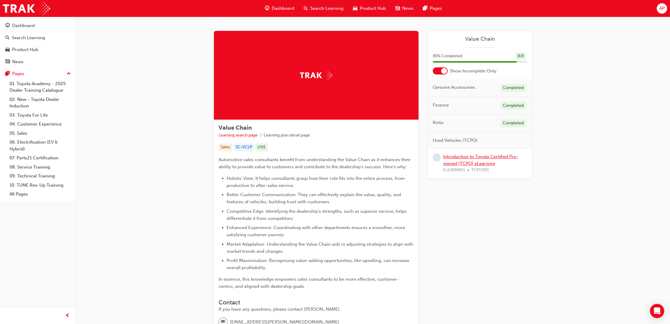
click at [469, 161] on link "Introduction to Toyota Certified Pre-owned [TCPO] eLearning" at bounding box center [480, 160] width 75 height 12
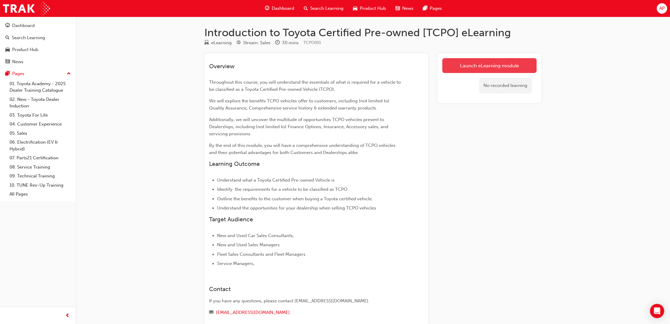
click at [489, 67] on link "Launch eLearning module" at bounding box center [489, 65] width 94 height 15
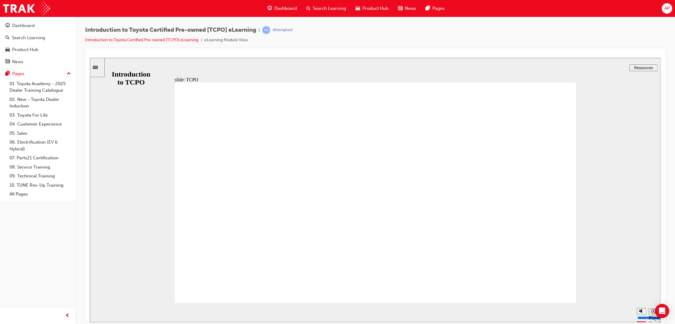
click at [641, 291] on icon "Mute (Ctrl+Alt+M)" at bounding box center [642, 288] width 5 height 4
type input "900"
type input "0"
click at [589, 314] on div "playback controls" at bounding box center [363, 312] width 541 height 19
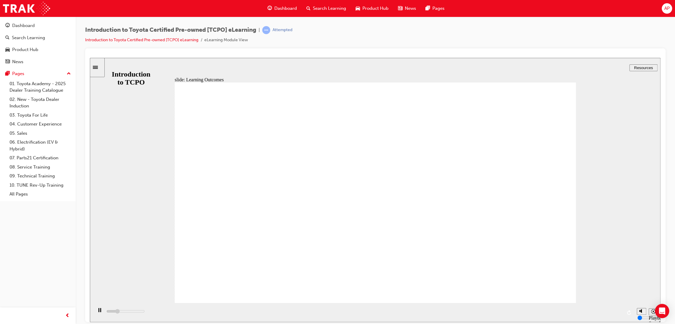
drag, startPoint x: 220, startPoint y: 311, endPoint x: 329, endPoint y: 315, distance: 109.3
click at [311, 316] on div "playback controls" at bounding box center [363, 312] width 541 height 19
type input "9400"
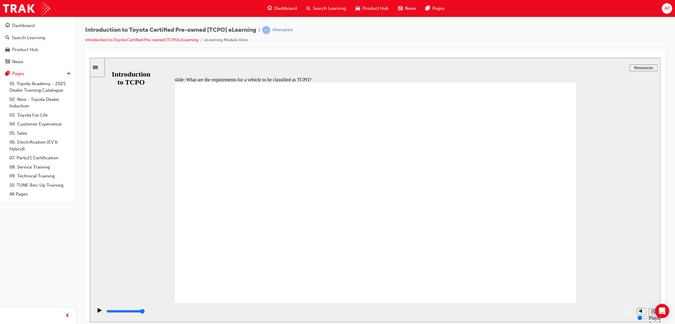
type input "4500"
